Goal: Information Seeking & Learning: Check status

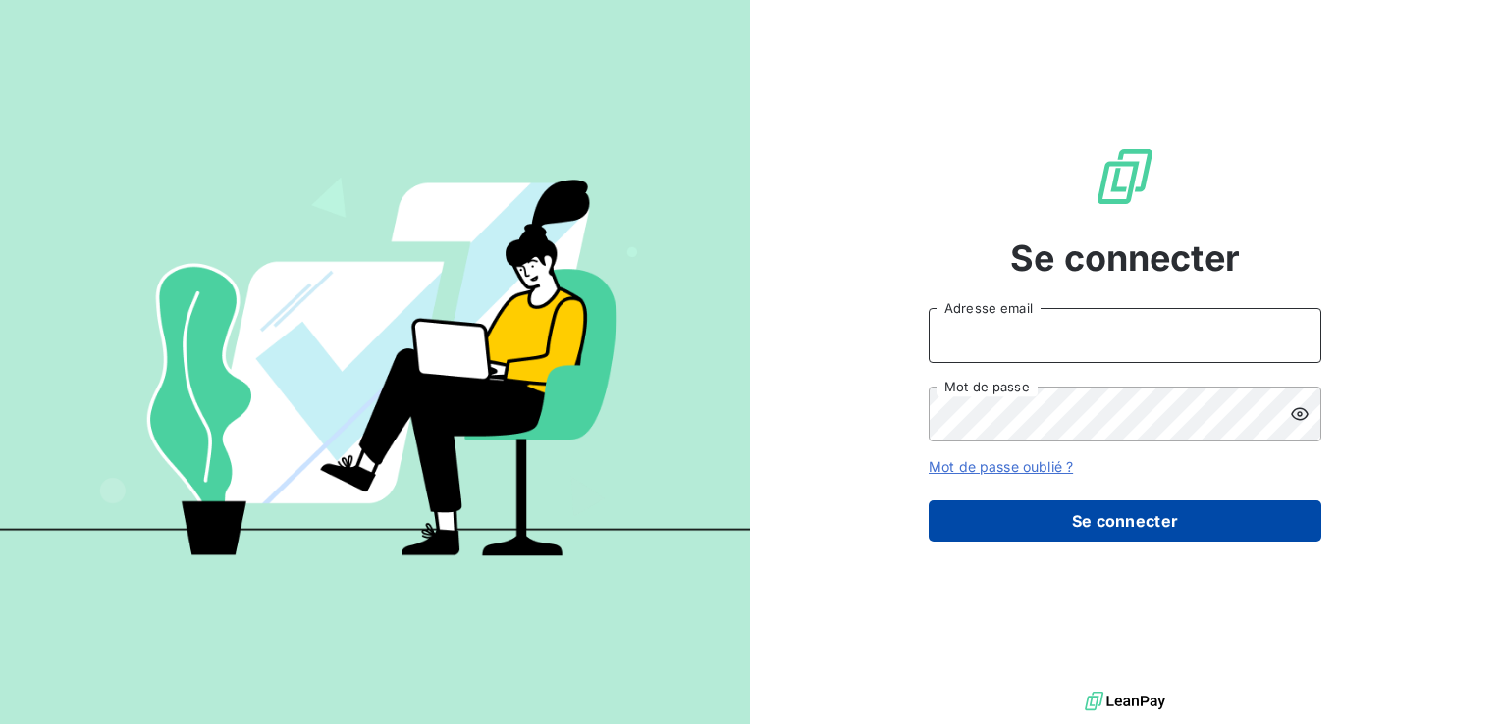
type input "relances@technidata-web.com"
click at [1023, 523] on button "Se connecter" at bounding box center [1124, 521] width 393 height 41
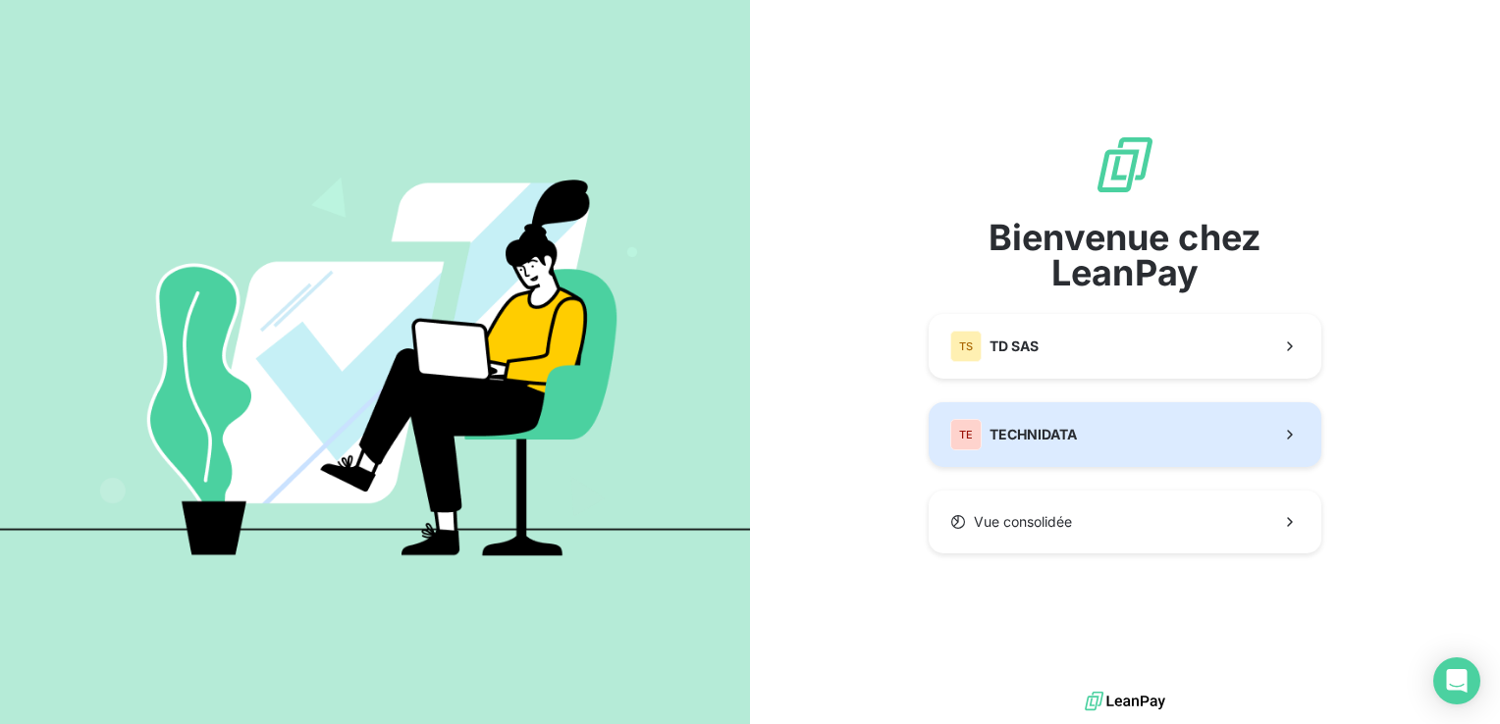
click at [1067, 452] on button "TE TECHNIDATA" at bounding box center [1124, 434] width 393 height 65
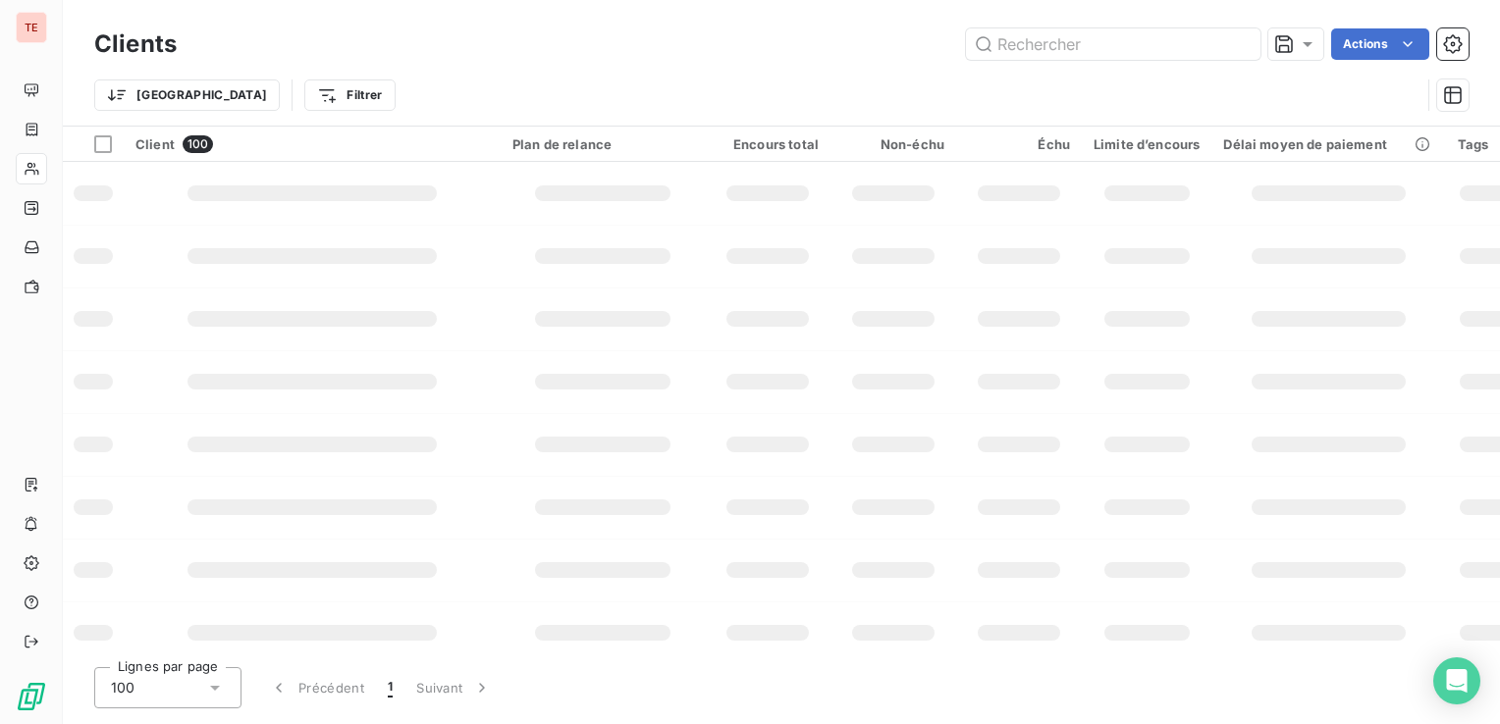
click at [65, 177] on td at bounding box center [93, 193] width 61 height 63
click at [36, 164] on icon at bounding box center [32, 169] width 17 height 16
click at [1169, 41] on input "text" at bounding box center [1113, 43] width 294 height 31
click at [1168, 41] on input "text" at bounding box center [1113, 43] width 294 height 31
click at [1168, 41] on input "point à pitre" at bounding box center [1113, 43] width 294 height 31
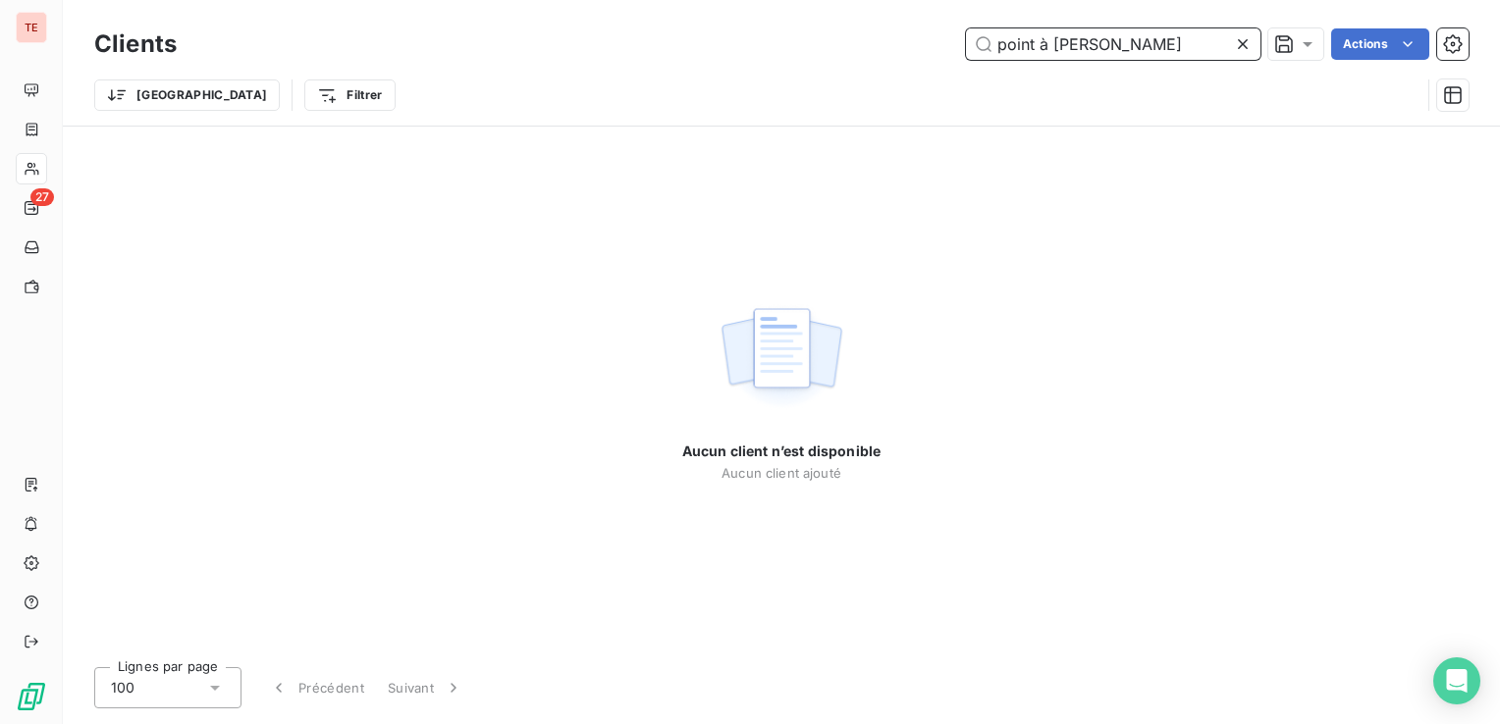
type input "point à pitre"
click at [922, 43] on div "point à pitre Actions" at bounding box center [834, 43] width 1268 height 31
click at [1093, 45] on input "point à pitre" at bounding box center [1113, 43] width 294 height 31
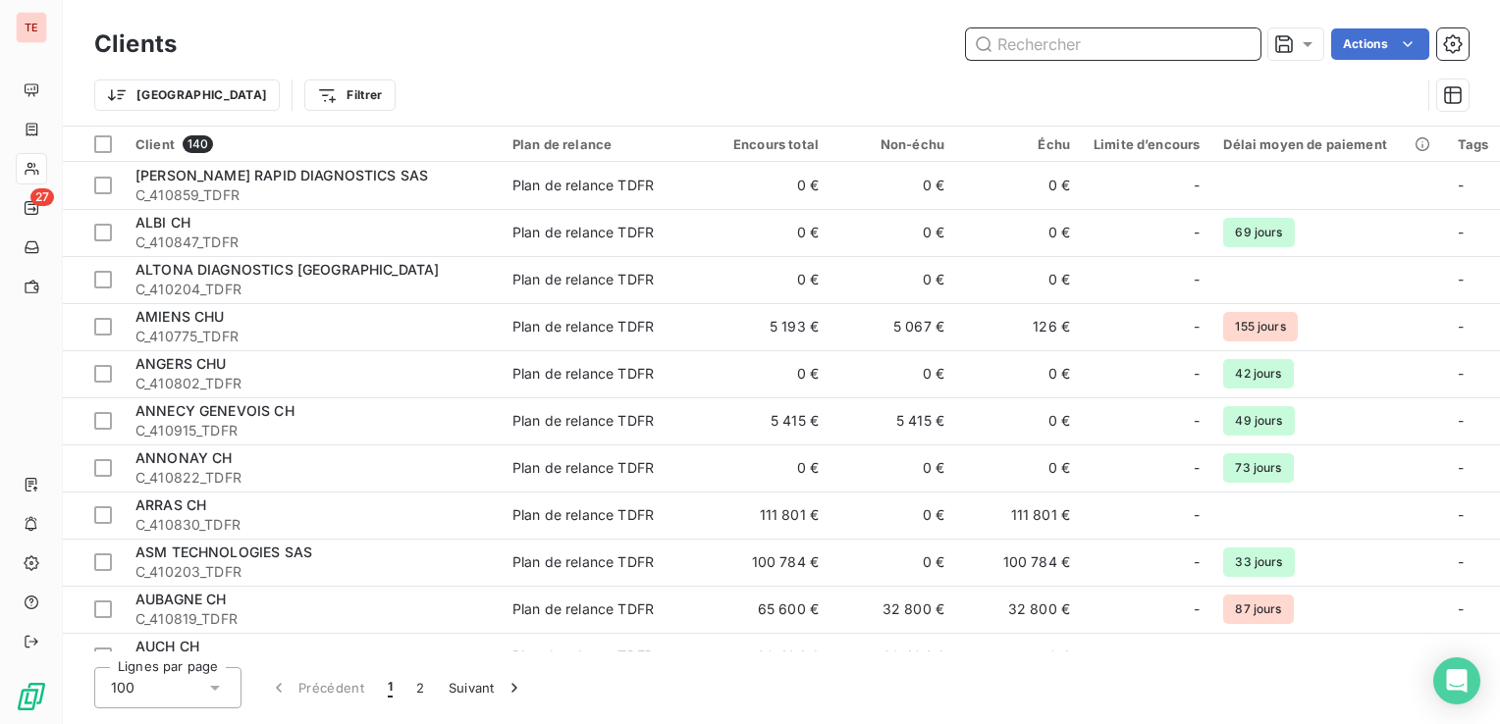
click at [1131, 40] on input "text" at bounding box center [1113, 43] width 294 height 31
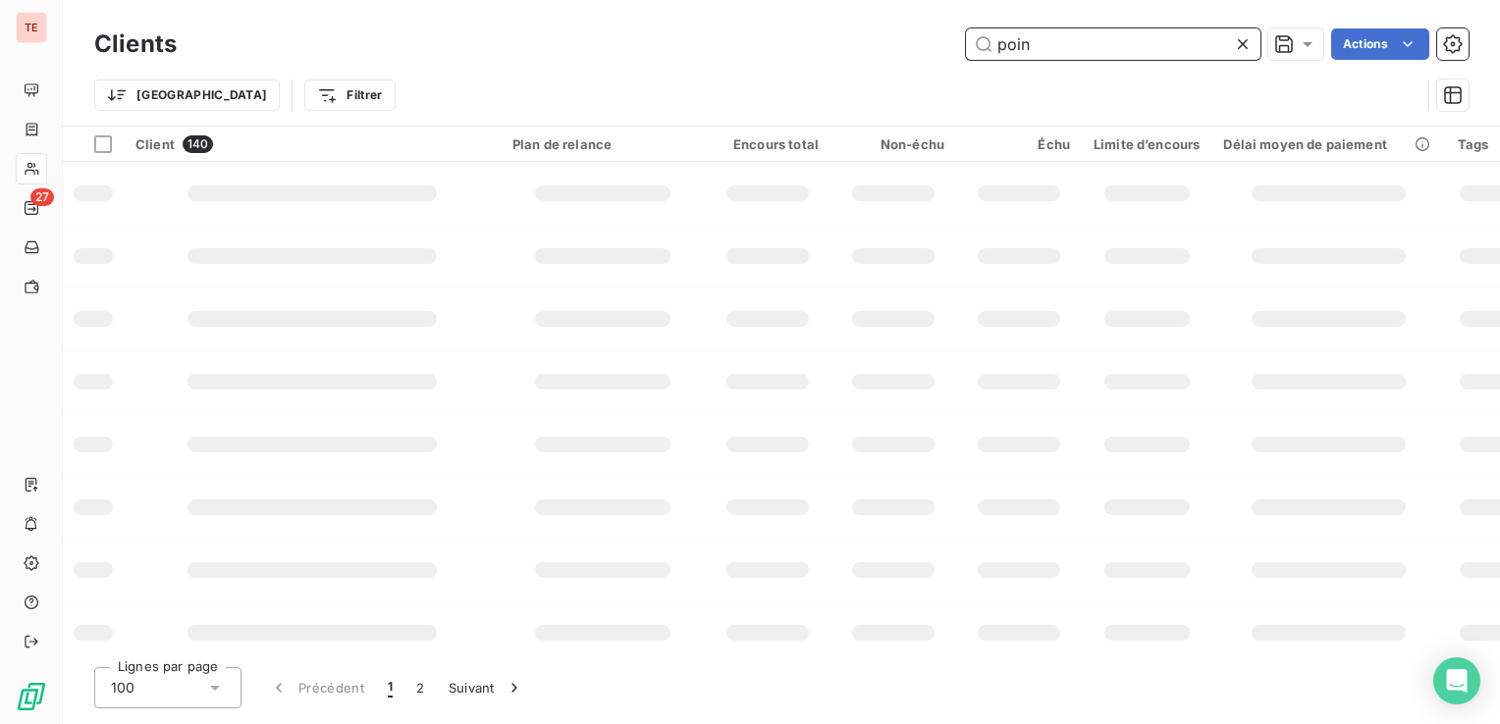
type input "point"
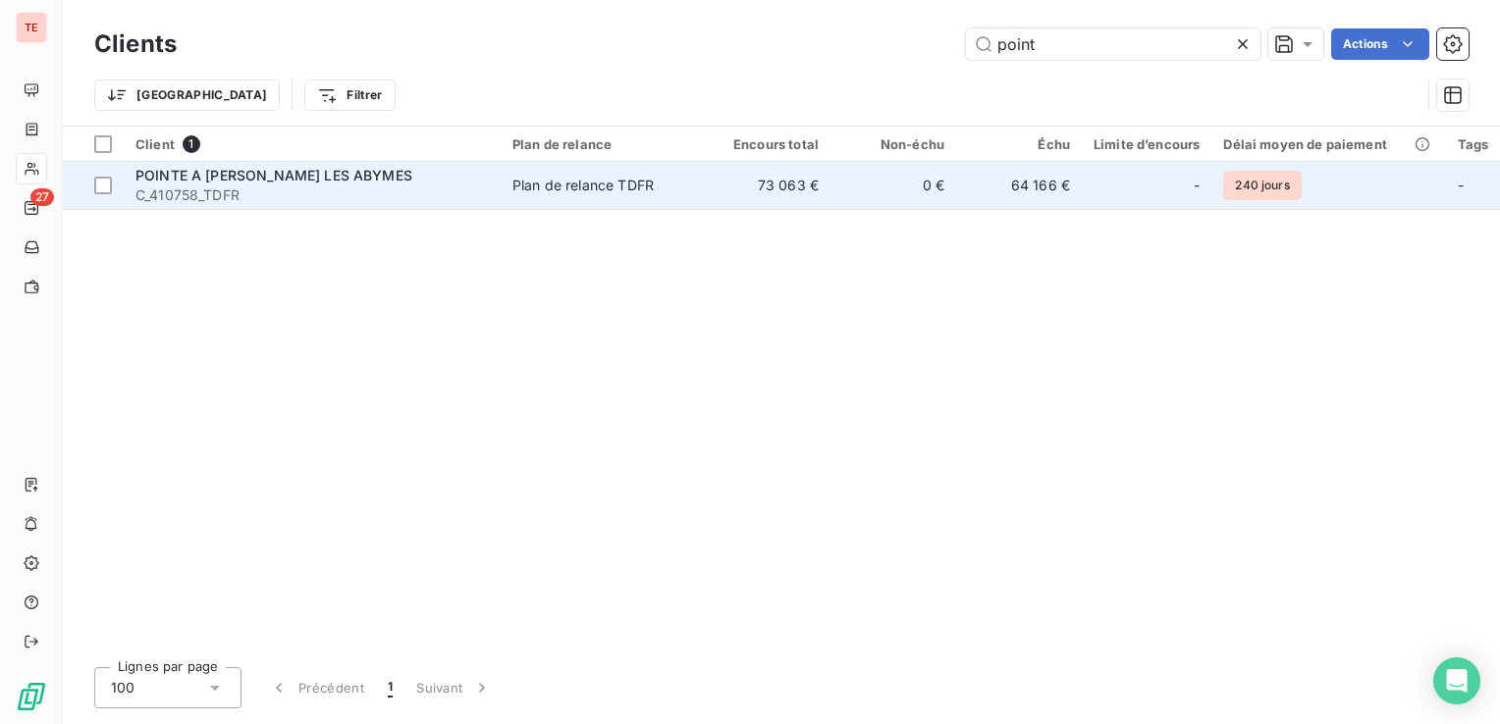
click at [408, 194] on span "C_410758_TDFR" at bounding box center [311, 196] width 353 height 20
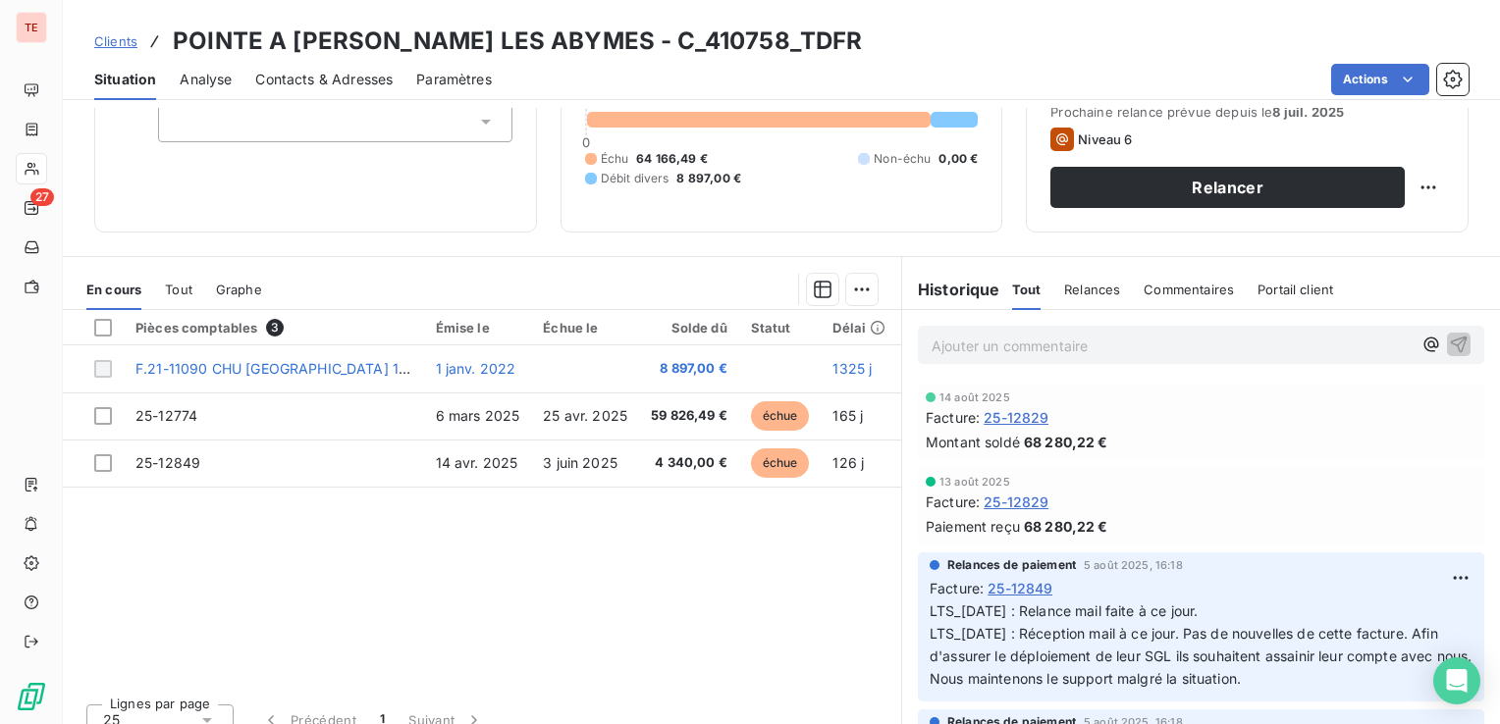
scroll to position [164, 0]
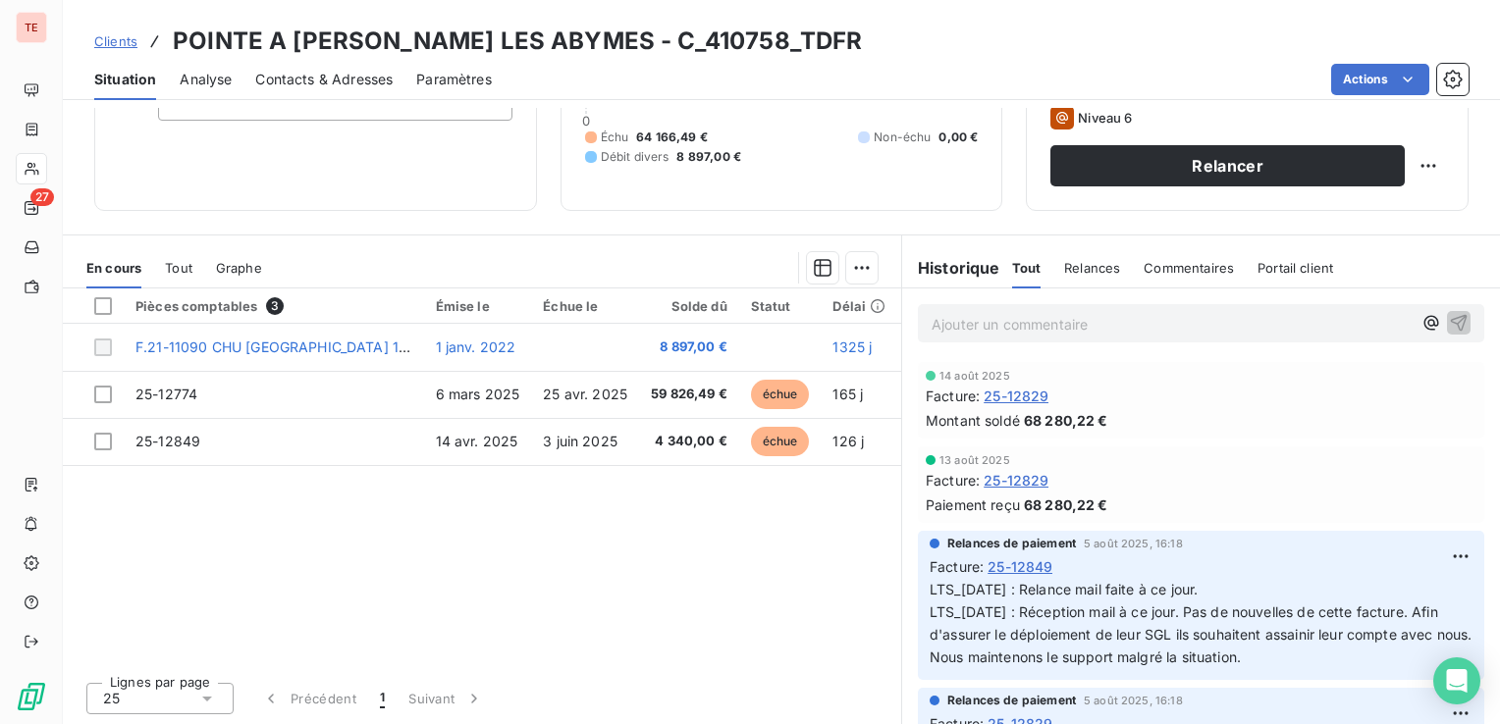
drag, startPoint x: 581, startPoint y: 671, endPoint x: 611, endPoint y: 670, distance: 30.4
click at [611, 670] on div "Lignes par page 25 Précédent 1 Suivant" at bounding box center [482, 695] width 838 height 59
drag, startPoint x: 522, startPoint y: 652, endPoint x: 539, endPoint y: 652, distance: 16.7
click at [539, 652] on div "Pièces comptables 3 Émise le Échue le Solde dû Statut Délai Retard F.21-11090 C…" at bounding box center [482, 478] width 838 height 378
click at [902, 486] on div "13 août 2025 Facture : 25-12829 Paiement reçu 68 280,22 €" at bounding box center [1201, 485] width 598 height 84
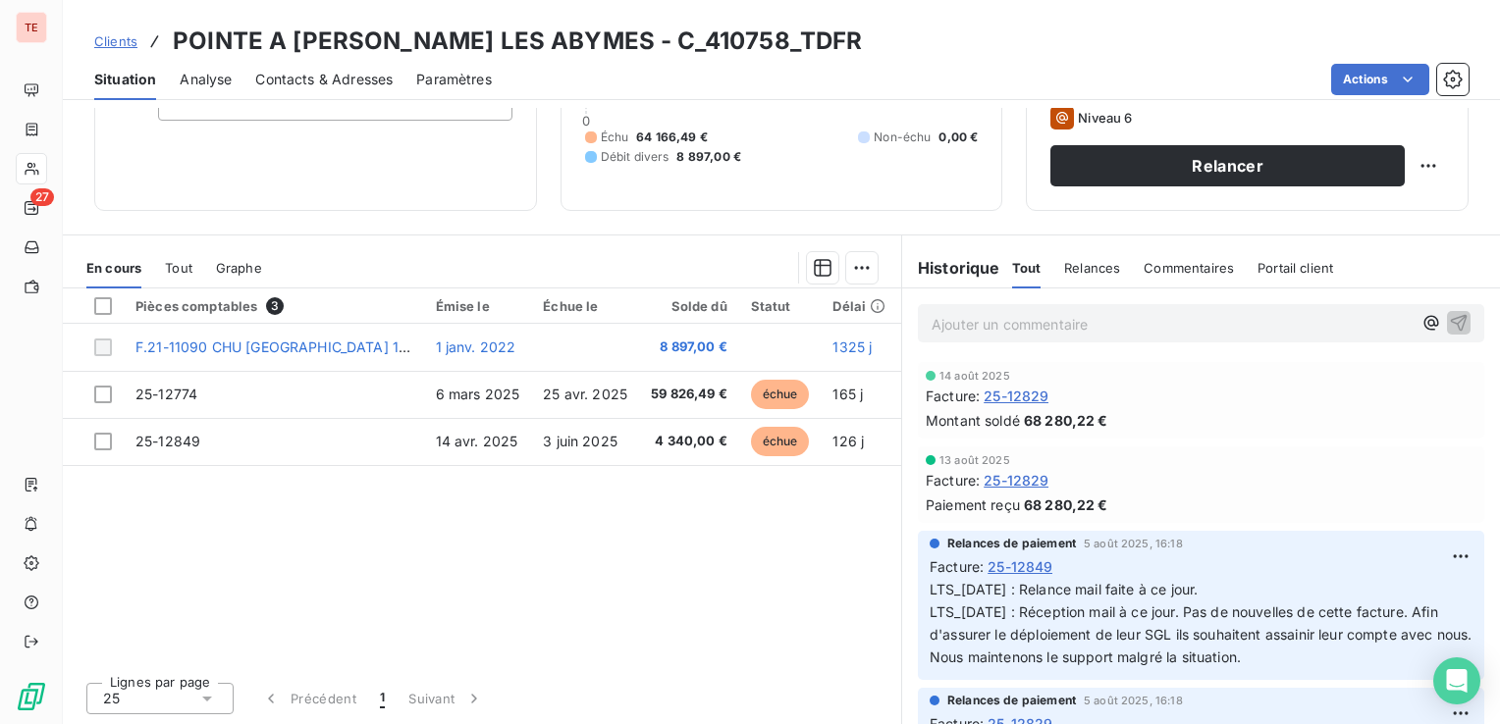
click at [183, 265] on span "Tout" at bounding box center [178, 268] width 27 height 16
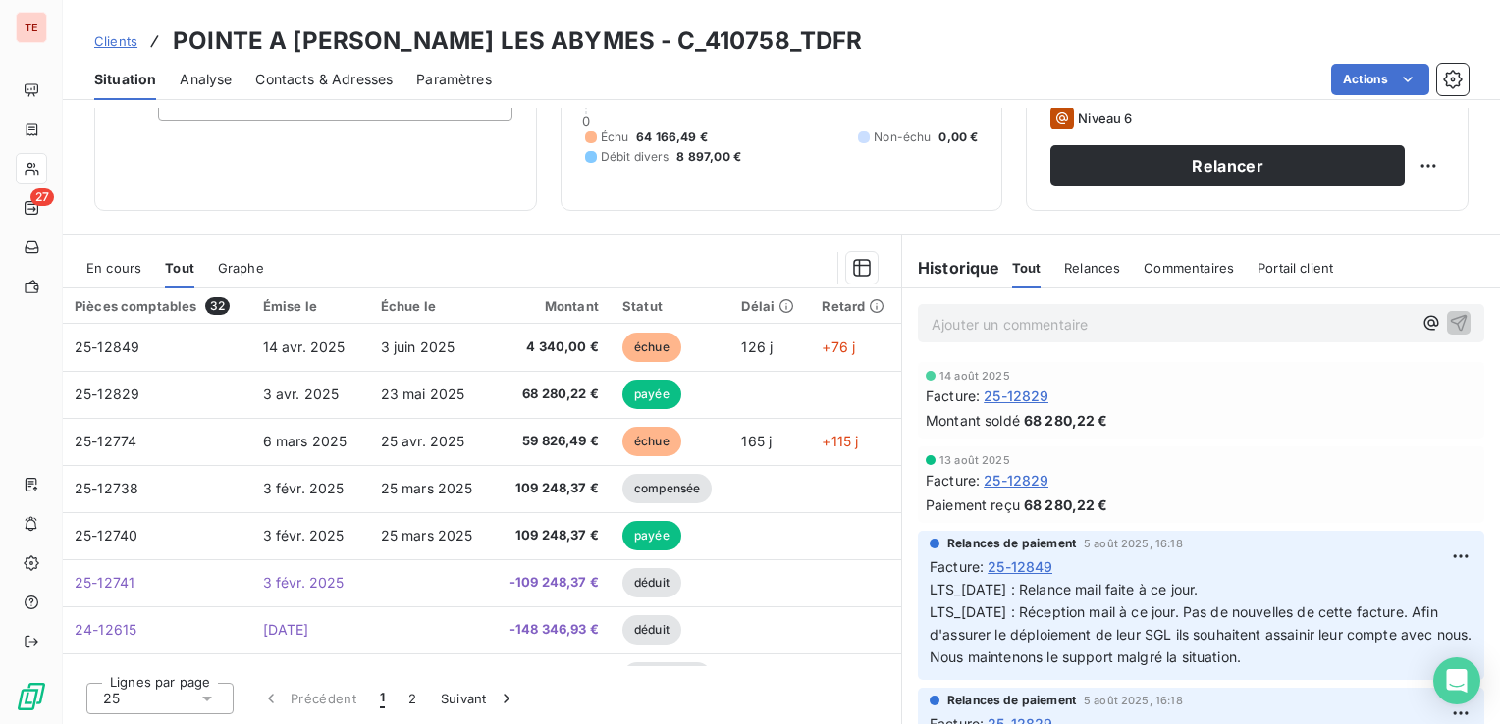
click at [126, 265] on span "En cours" at bounding box center [113, 268] width 55 height 16
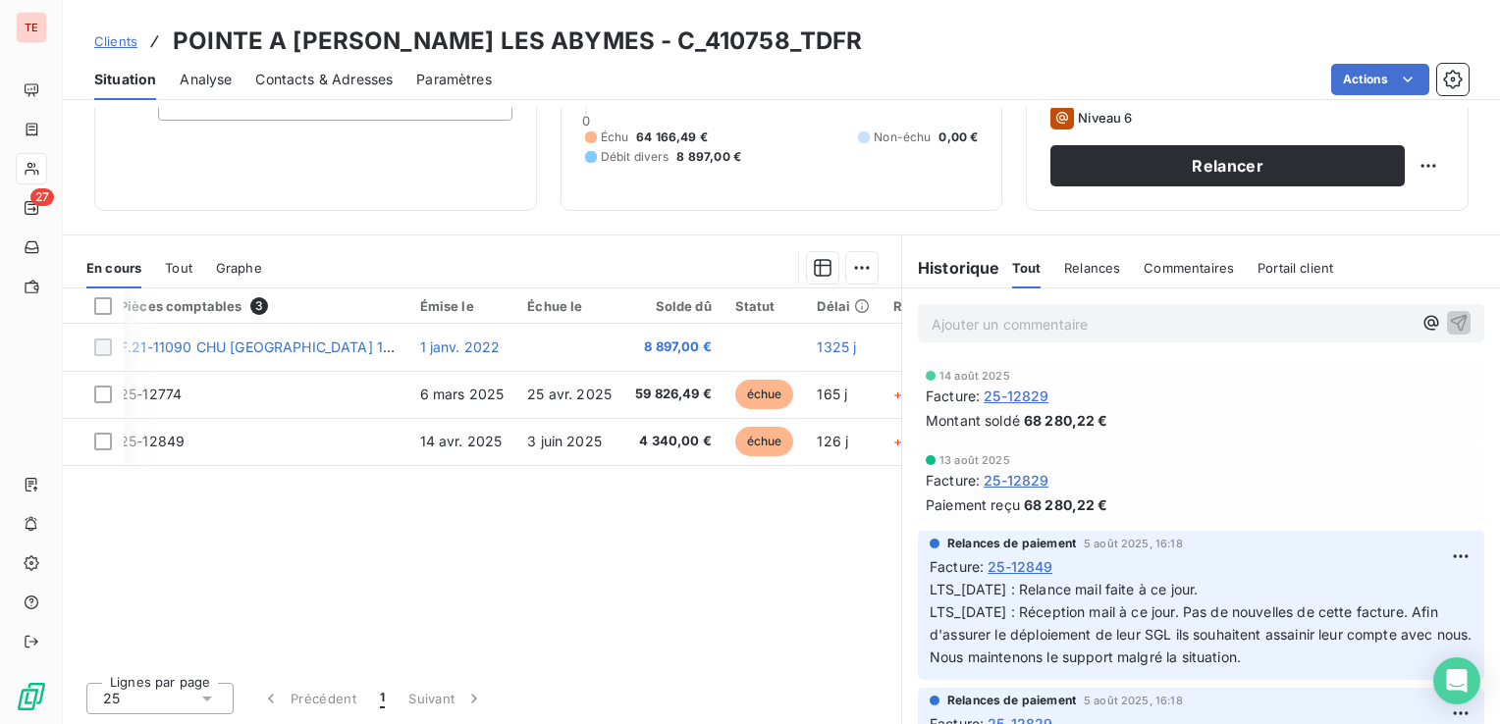
scroll to position [0, 18]
drag, startPoint x: 691, startPoint y: 657, endPoint x: 712, endPoint y: 657, distance: 20.6
click at [712, 657] on div "Pièces comptables 3 Émise le Échue le Solde dû Statut Délai Retard F.21-11090 C…" at bounding box center [482, 478] width 838 height 378
click at [180, 256] on div "Tout" at bounding box center [178, 267] width 27 height 41
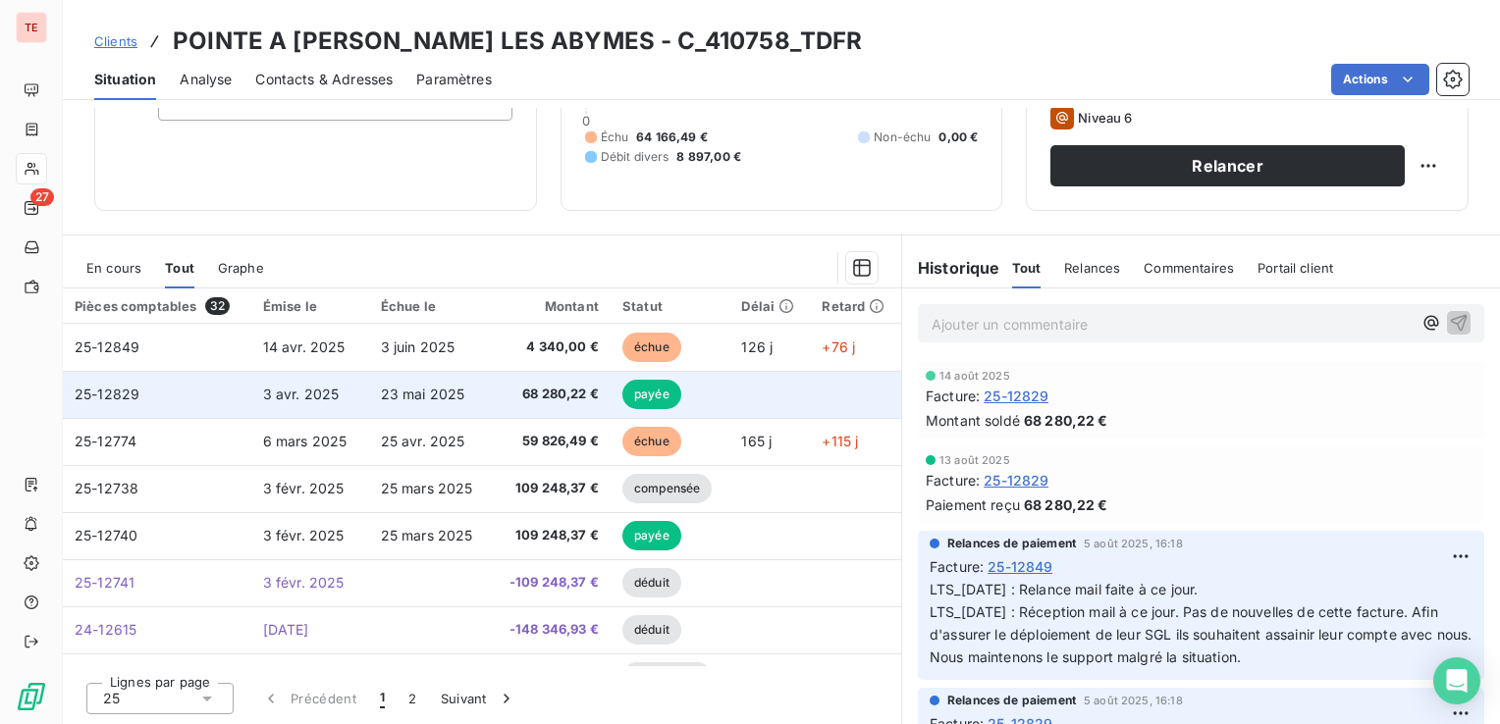
click at [345, 398] on td "3 avr. 2025" at bounding box center [310, 394] width 118 height 47
